Goal: Information Seeking & Learning: Learn about a topic

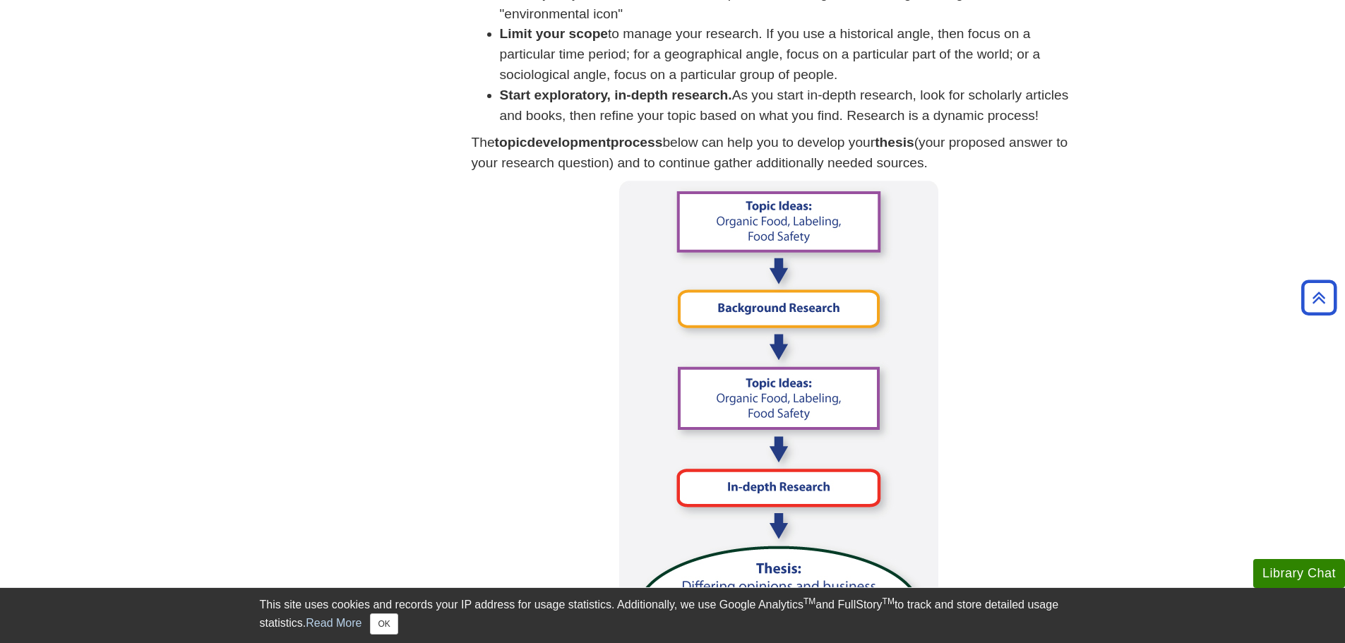
scroll to position [847, 0]
click at [839, 306] on img at bounding box center [778, 433] width 319 height 508
drag, startPoint x: 842, startPoint y: 301, endPoint x: 1036, endPoint y: 294, distance: 194.3
click at [1036, 294] on p at bounding box center [779, 433] width 614 height 508
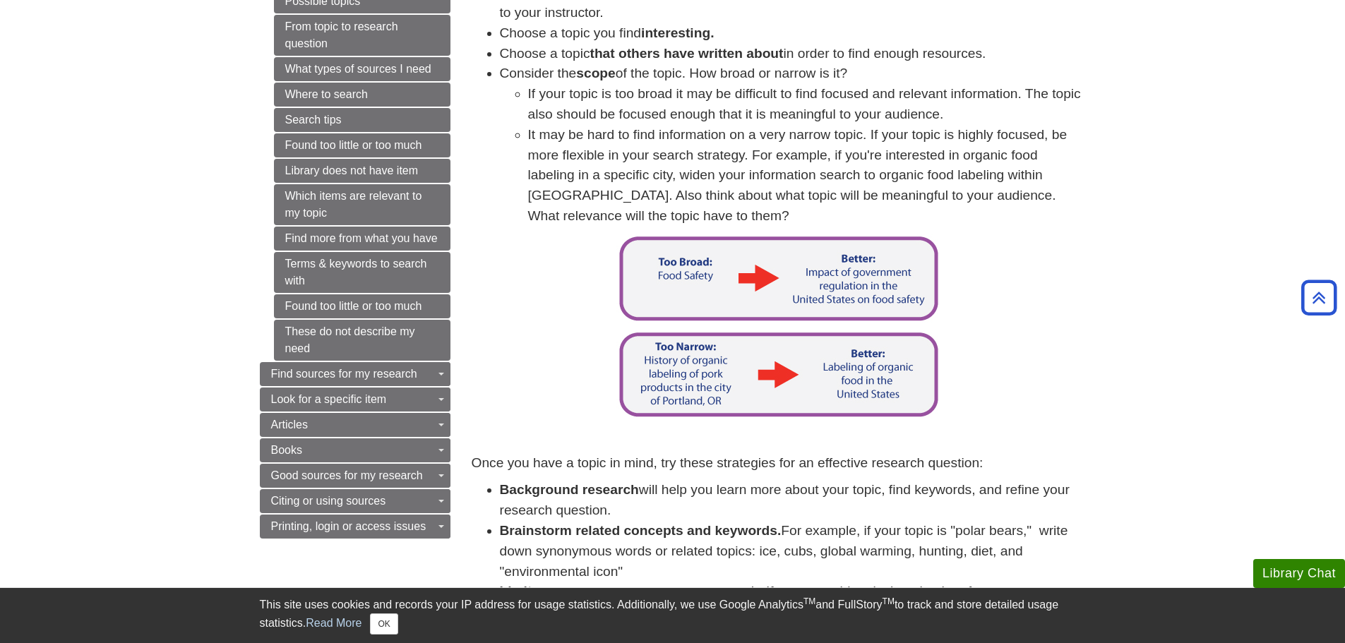
scroll to position [212, 0]
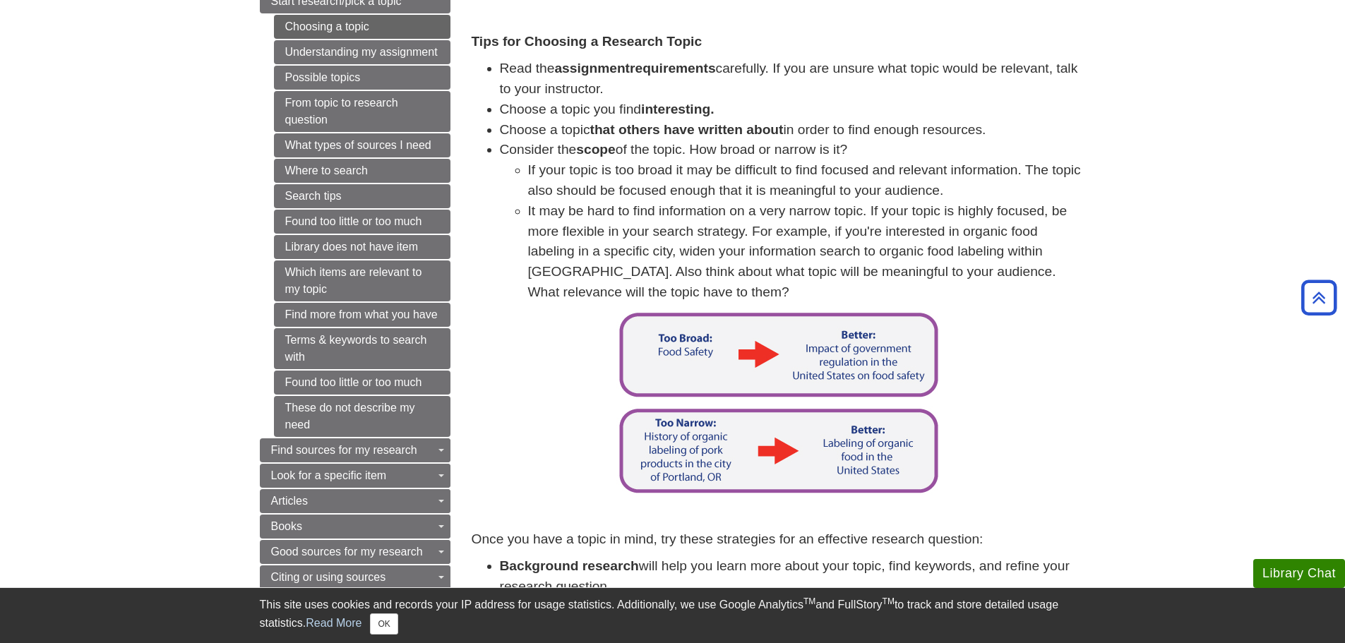
click at [869, 378] on img at bounding box center [778, 354] width 324 height 89
click at [801, 357] on img at bounding box center [778, 354] width 324 height 89
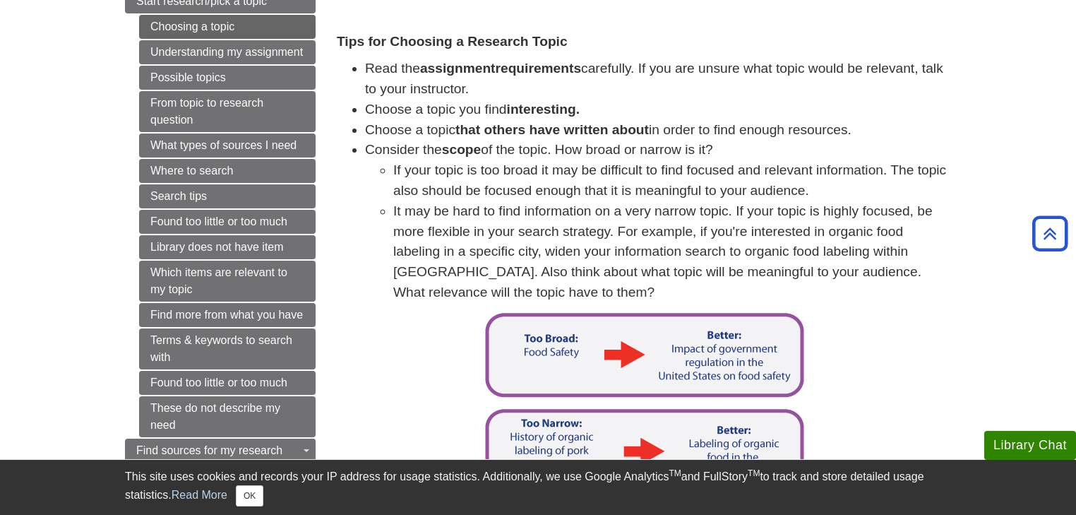
drag, startPoint x: 1334, startPoint y: 2, endPoint x: 796, endPoint y: 256, distance: 594.7
click at [796, 256] on li "It may be hard to find information on a very narrow topic. If your topic is hig…" at bounding box center [672, 252] width 558 height 102
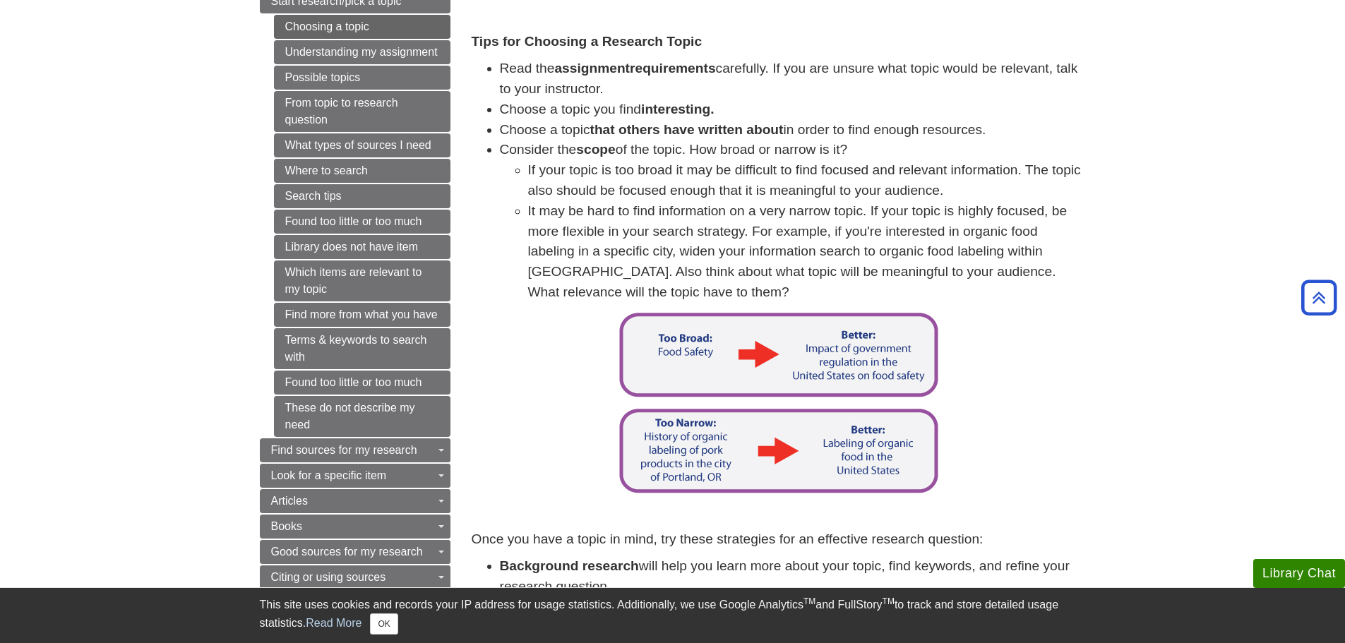
drag, startPoint x: 1045, startPoint y: 0, endPoint x: 1047, endPoint y: 371, distance: 370.7
click at [1047, 371] on p at bounding box center [779, 354] width 614 height 89
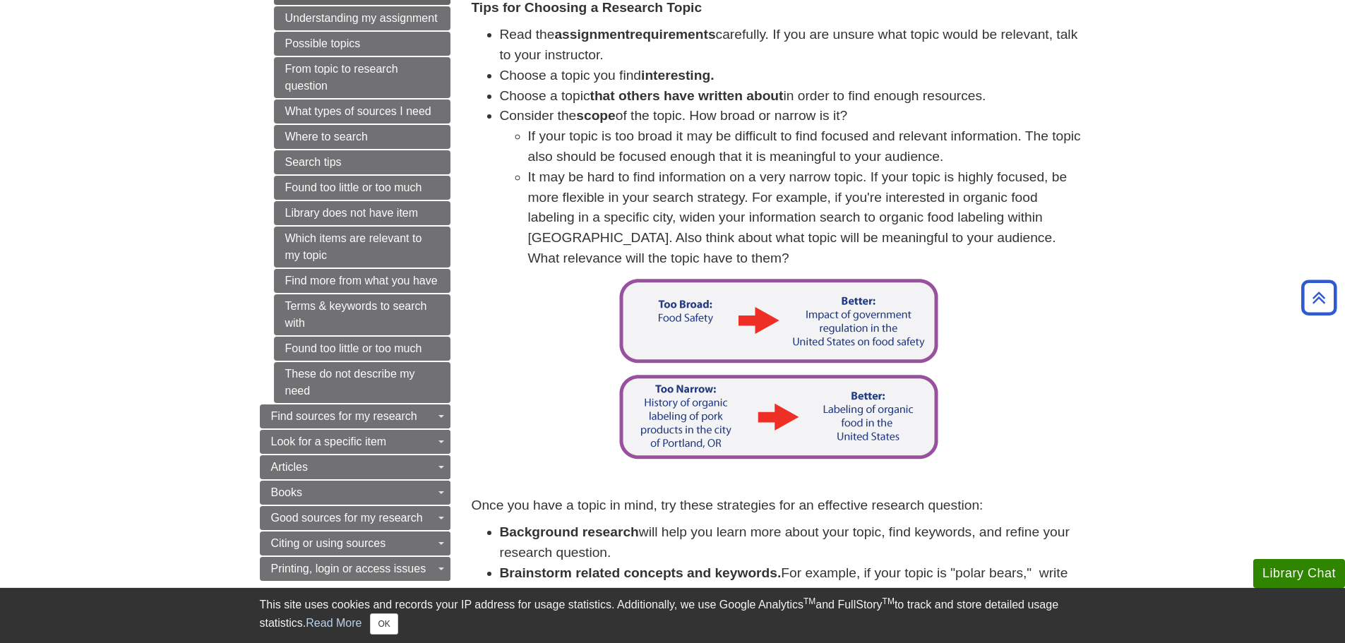
scroll to position [0, 0]
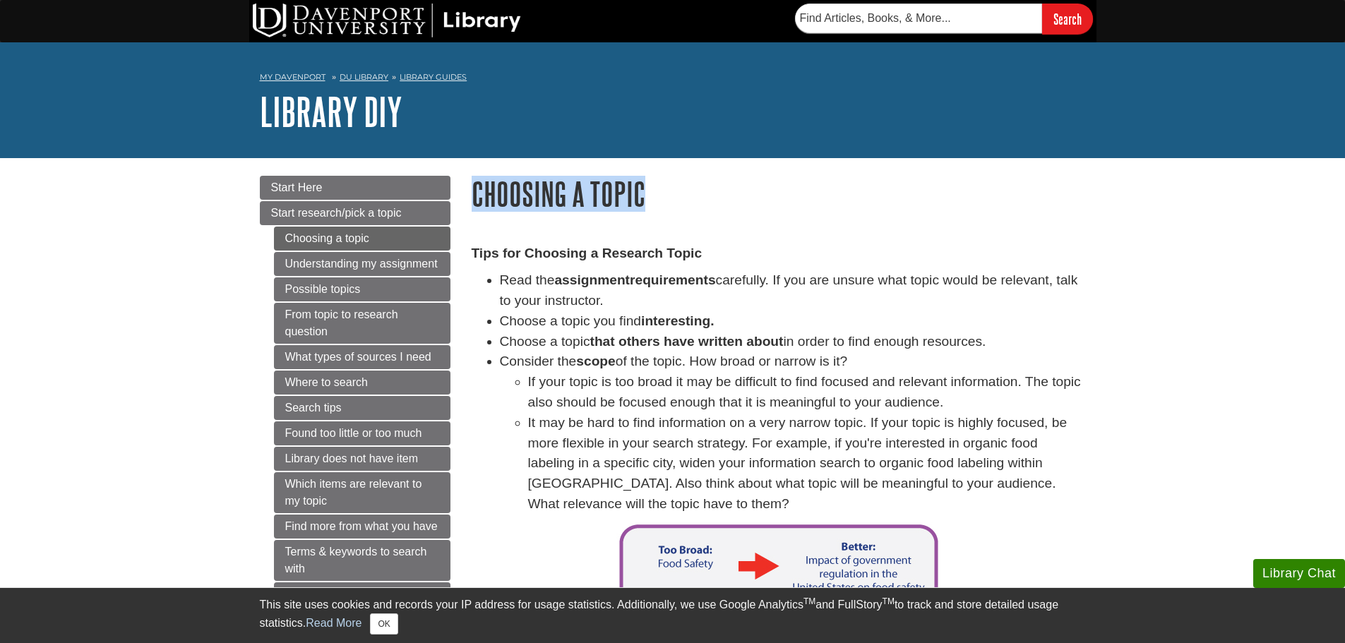
drag, startPoint x: 638, startPoint y: 198, endPoint x: 475, endPoint y: 198, distance: 163.1
click at [472, 198] on h1 "Choosing a topic" at bounding box center [779, 194] width 614 height 36
copy h1 "Choosing a topic"
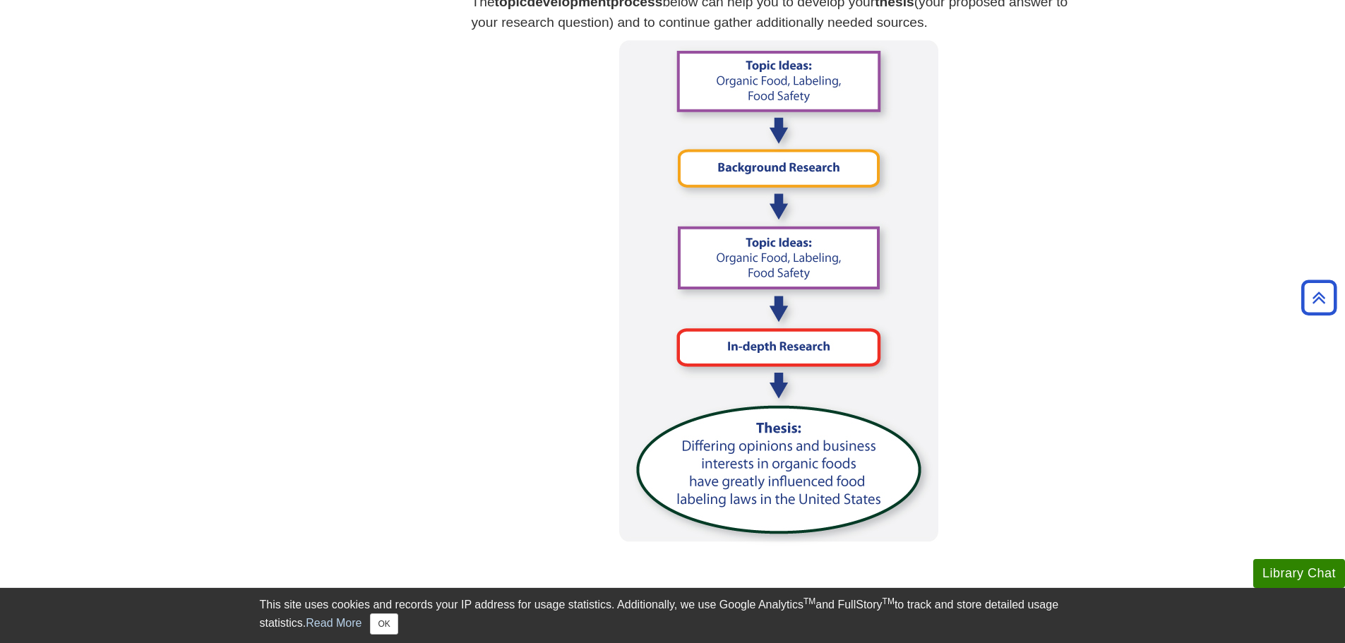
scroll to position [988, 0]
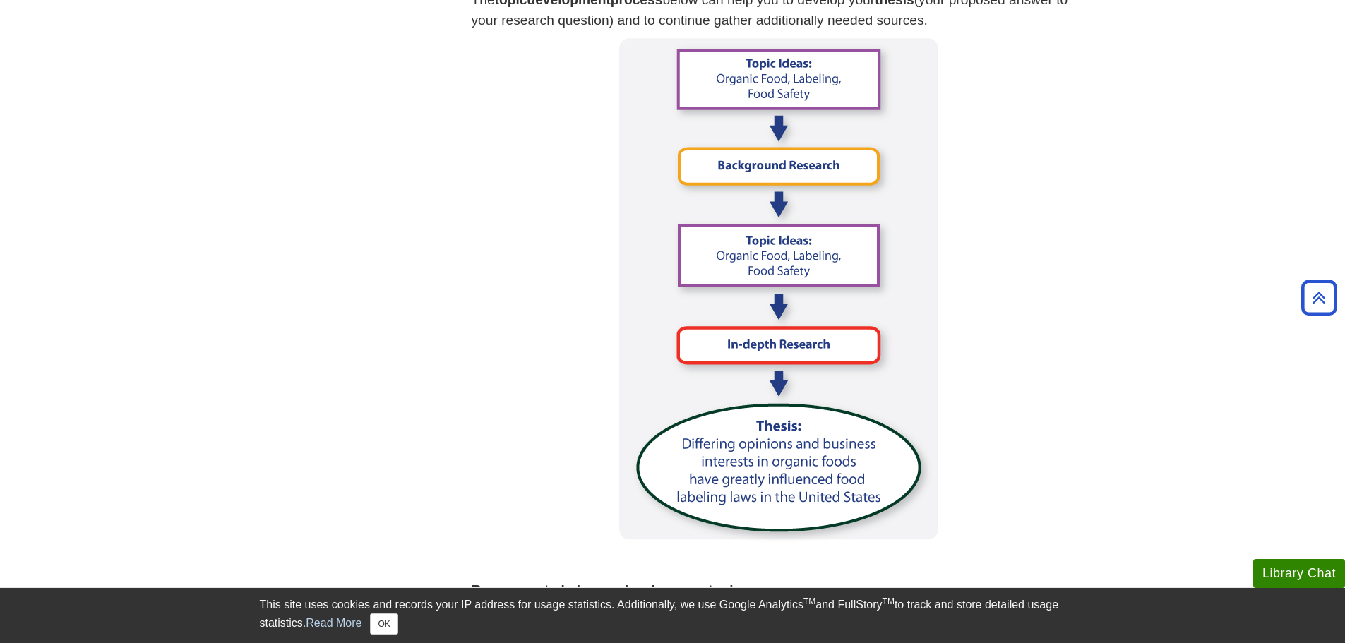
click at [558, 417] on p at bounding box center [779, 292] width 614 height 508
click at [696, 408] on img at bounding box center [778, 292] width 319 height 508
